Goal: Task Accomplishment & Management: Use online tool/utility

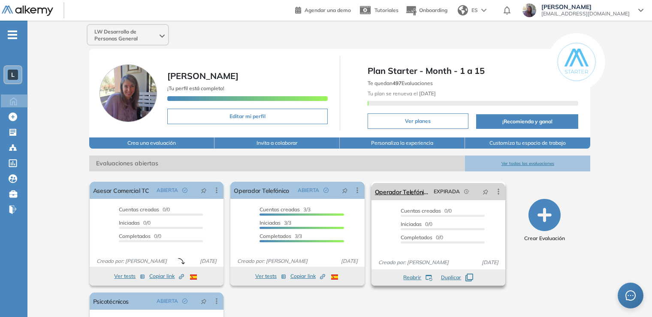
click at [499, 189] on icon at bounding box center [498, 191] width 9 height 9
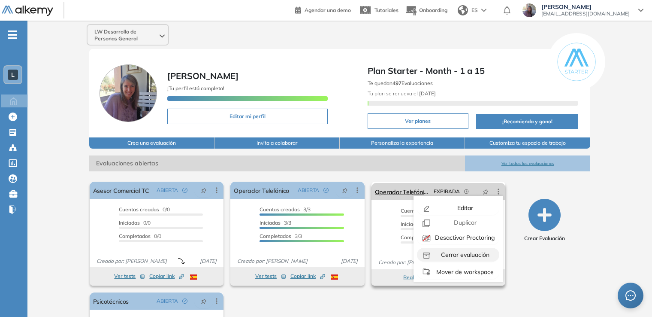
click at [464, 256] on span "Cerrar evaluación" at bounding box center [464, 255] width 50 height 8
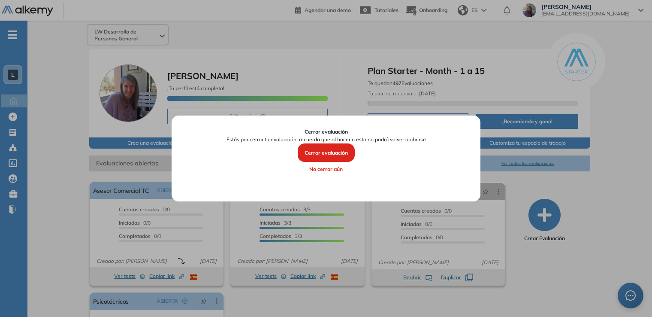
click at [327, 154] on button "Cerrar evaluación" at bounding box center [326, 152] width 57 height 19
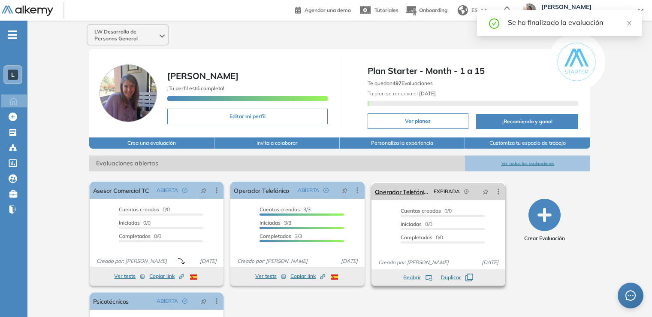
click at [499, 193] on icon at bounding box center [498, 191] width 9 height 9
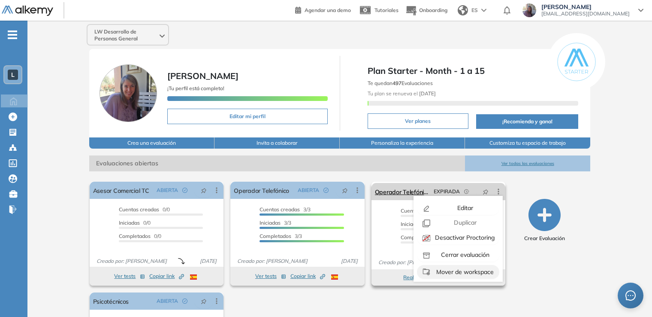
click at [448, 272] on span "Mover de workspace" at bounding box center [464, 272] width 59 height 8
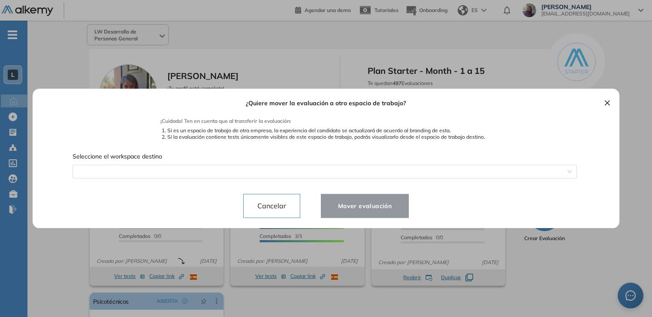
click at [607, 103] on button "×" at bounding box center [607, 102] width 7 height 10
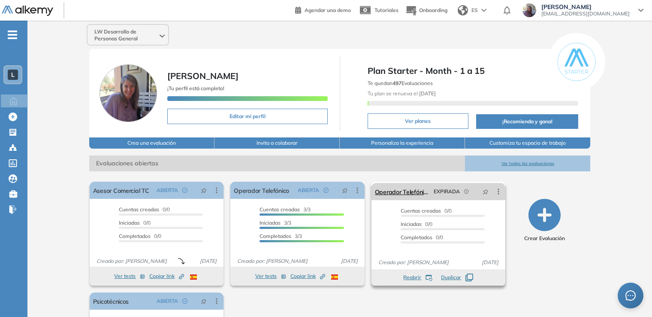
click at [501, 190] on icon at bounding box center [498, 191] width 9 height 9
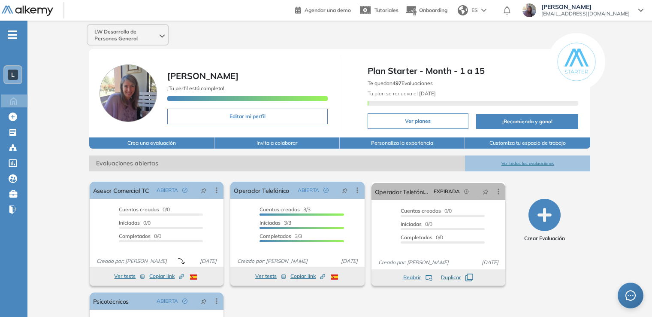
click at [531, 293] on div "Crear Evaluación" at bounding box center [544, 288] width 85 height 221
drag, startPoint x: 447, startPoint y: 191, endPoint x: 490, endPoint y: 236, distance: 61.9
click at [490, 236] on div "Cuentas creadas 0/0 Prefiltrados 0/0 Iniciadas 0/0 Completados 0/0" at bounding box center [439, 229] width 134 height 45
click at [530, 269] on div "Crear Evaluación" at bounding box center [544, 288] width 85 height 221
click at [181, 275] on icon "Created by potrace 1.16, written by [PERSON_NAME] [DATE]-[DATE]" at bounding box center [181, 276] width 5 height 5
